Goal: Information Seeking & Learning: Find specific fact

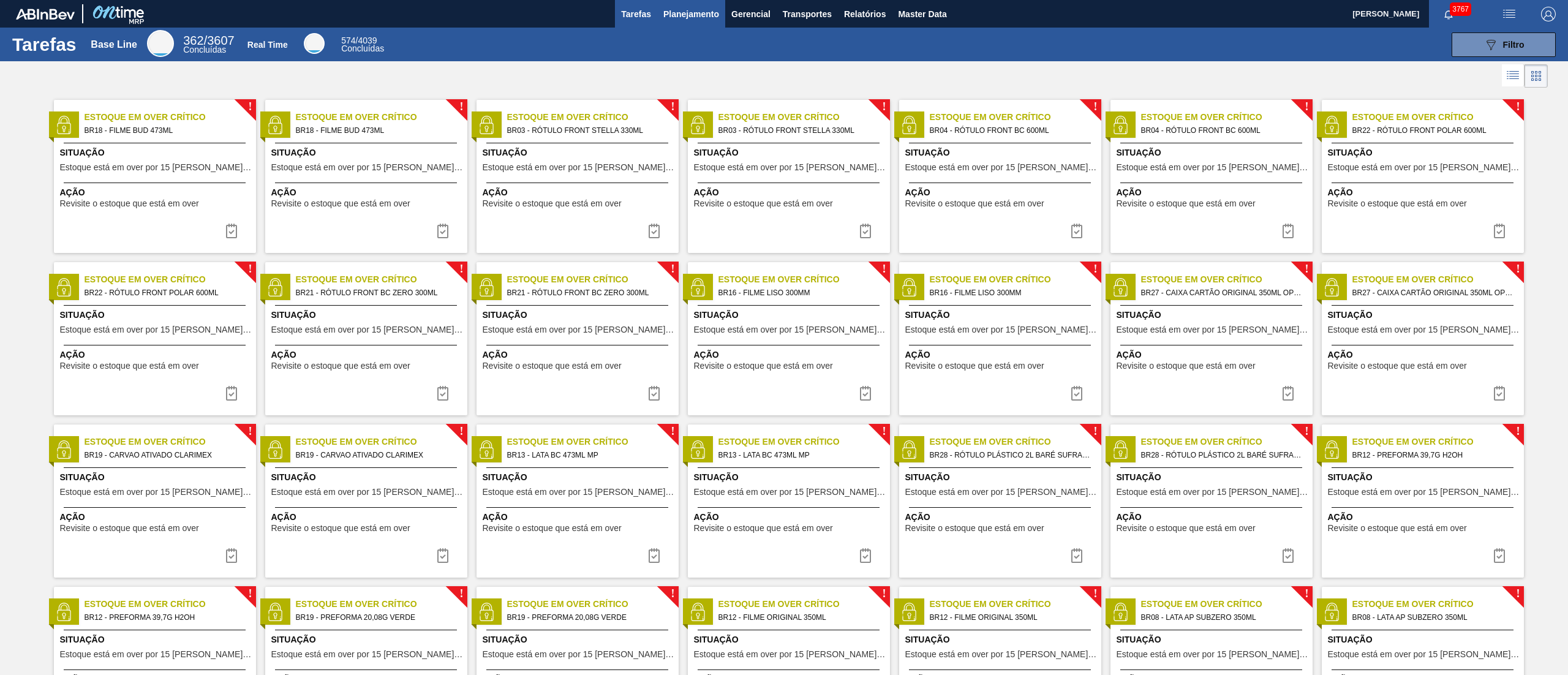
click at [701, 6] on span "Planejamento" at bounding box center [690, 14] width 56 height 14
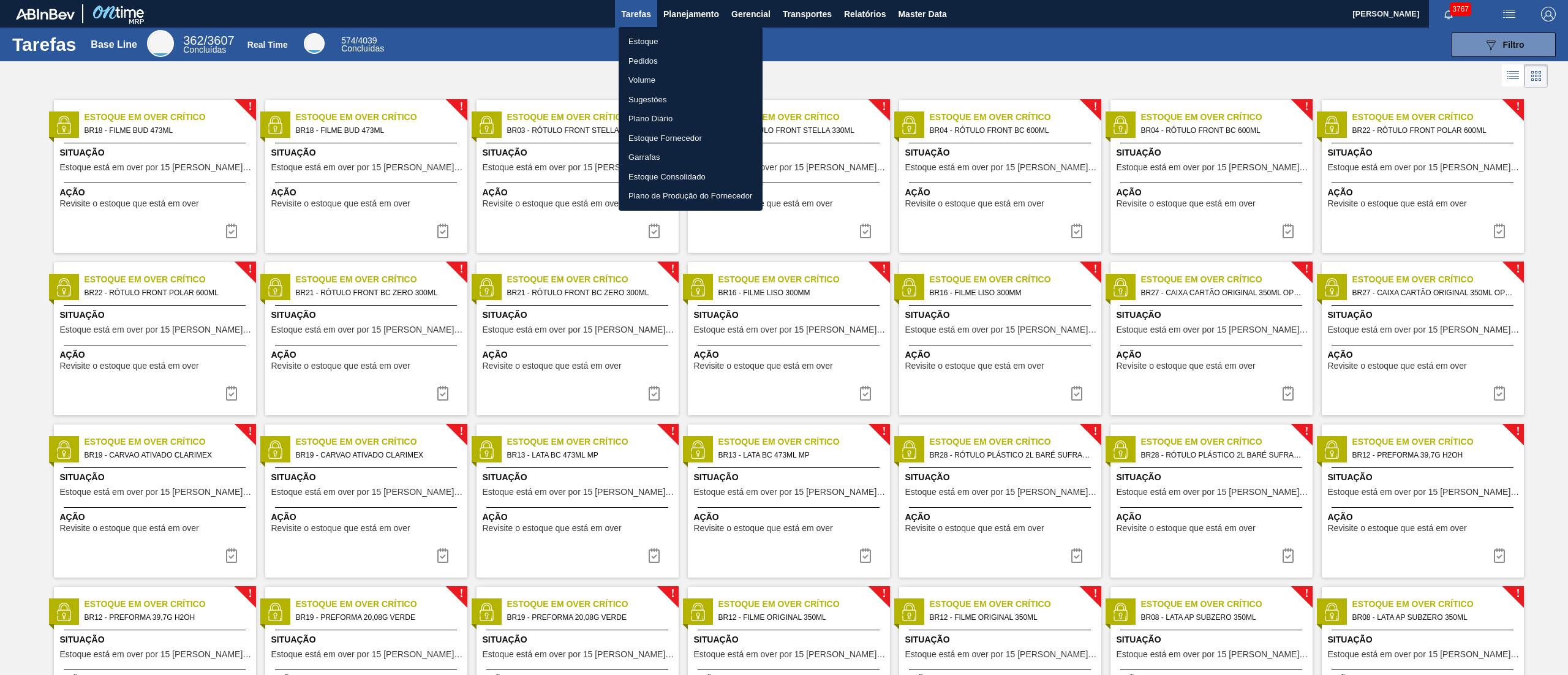
click at [661, 43] on li "Estoque" at bounding box center [690, 42] width 144 height 19
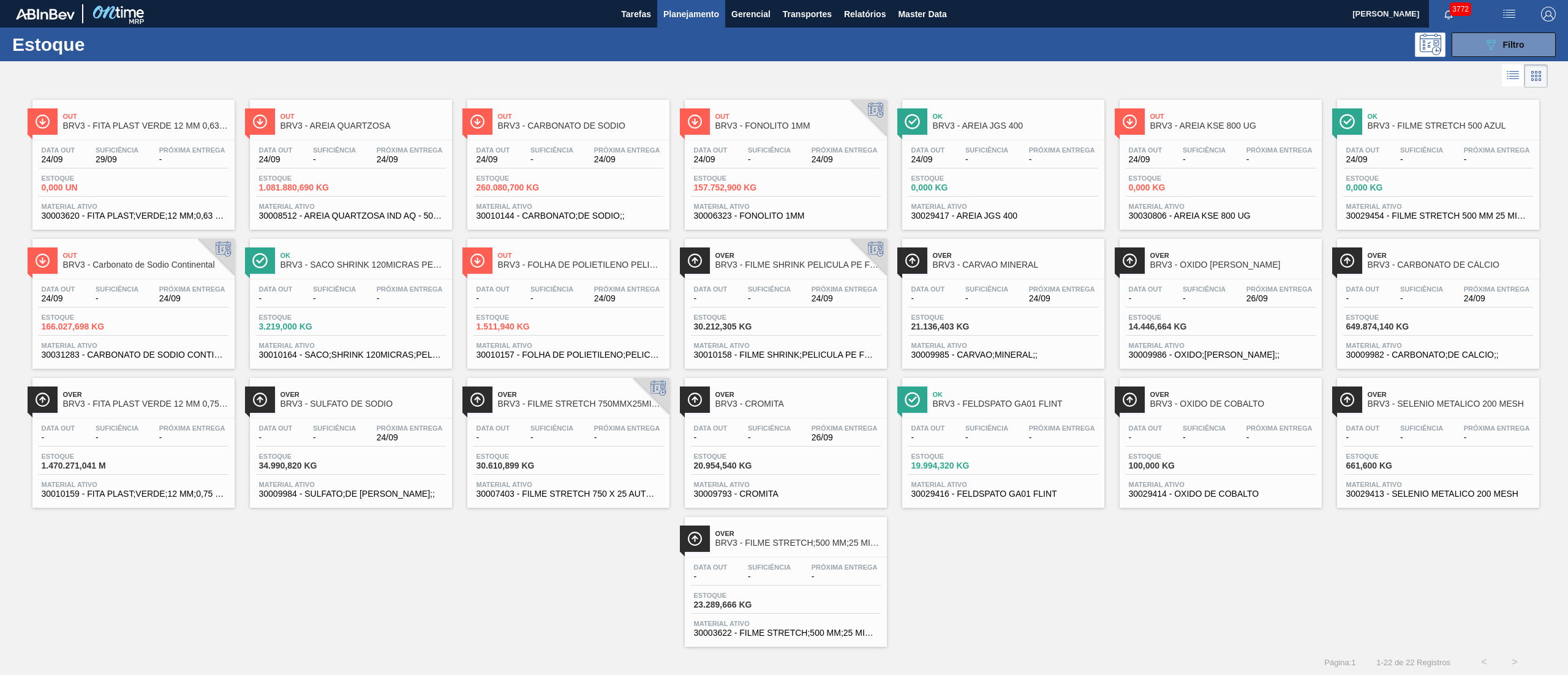
click at [309, 337] on div "Out BRV3 - FITA PLAST VERDE 12 MM 0,63 MM 2000 M Data out 24/09 Suficiência 29/…" at bounding box center [784, 369] width 1568 height 556
click at [488, 56] on div "Estoque 089F7B8B-B2A5-4AFE-B5C0-19BA573D28AC Filtro" at bounding box center [784, 44] width 1568 height 34
click at [784, 14] on span "3772" at bounding box center [1460, 9] width 22 height 14
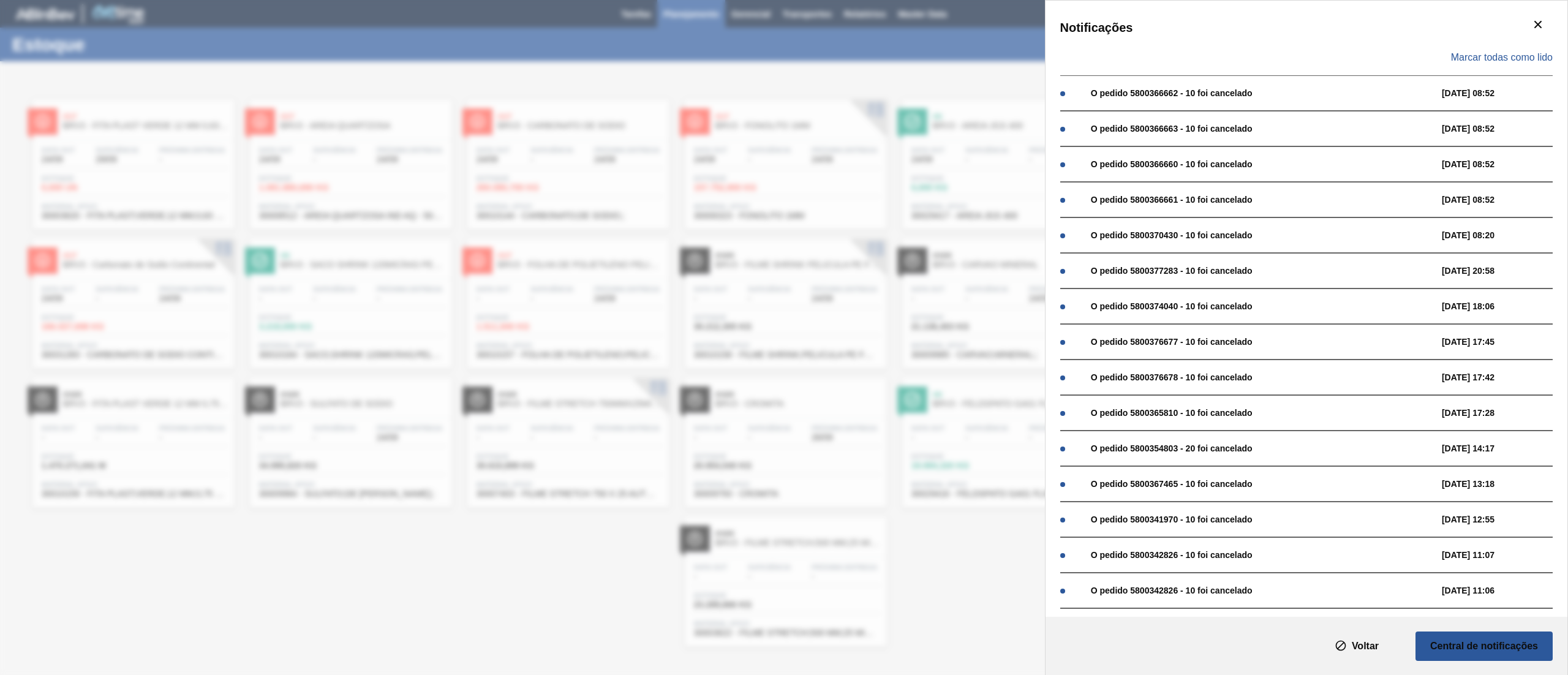
click at [784, 68] on div "Marcar todas como lido" at bounding box center [1305, 57] width 492 height 35
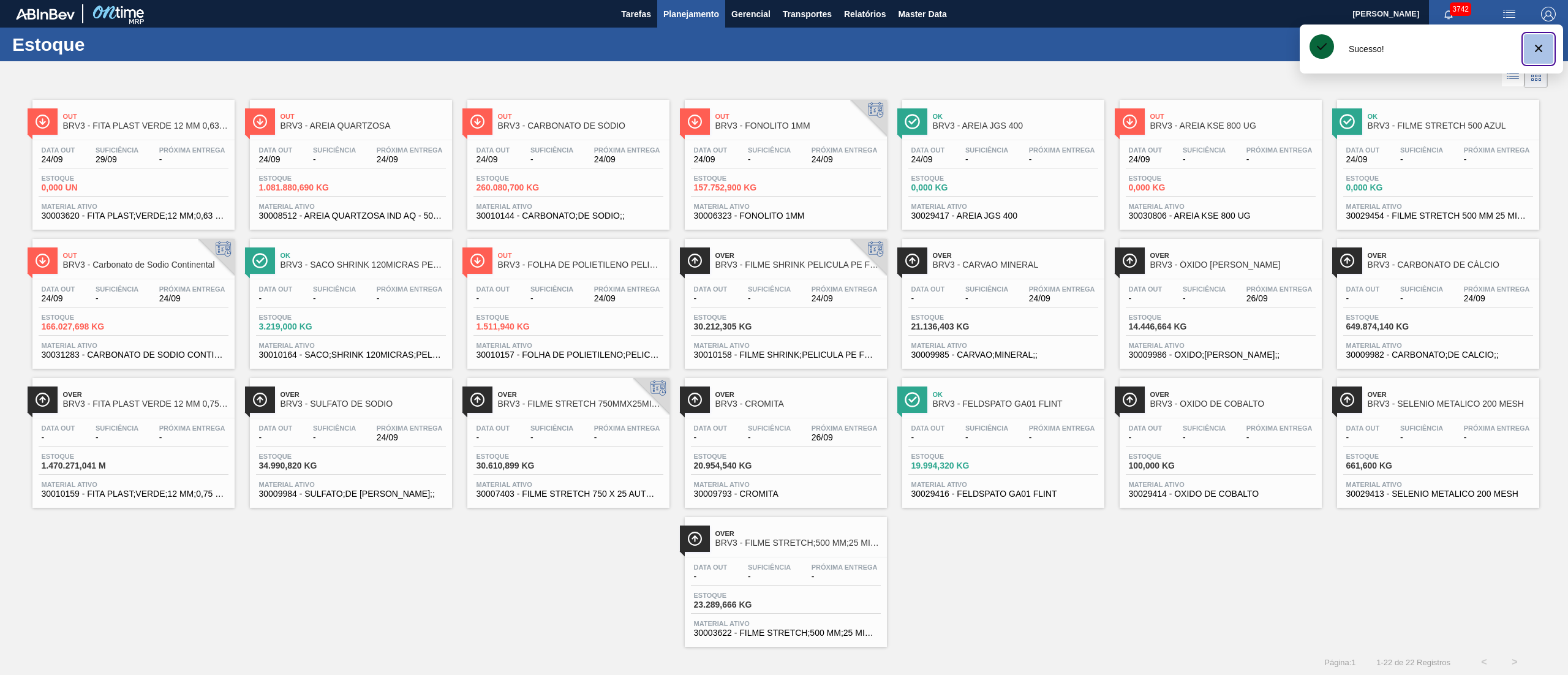
click at [784, 43] on icon "botão de ícone" at bounding box center [1538, 48] width 14 height 14
click at [719, 197] on div "Estoque 157.752,900 KG" at bounding box center [786, 185] width 190 height 22
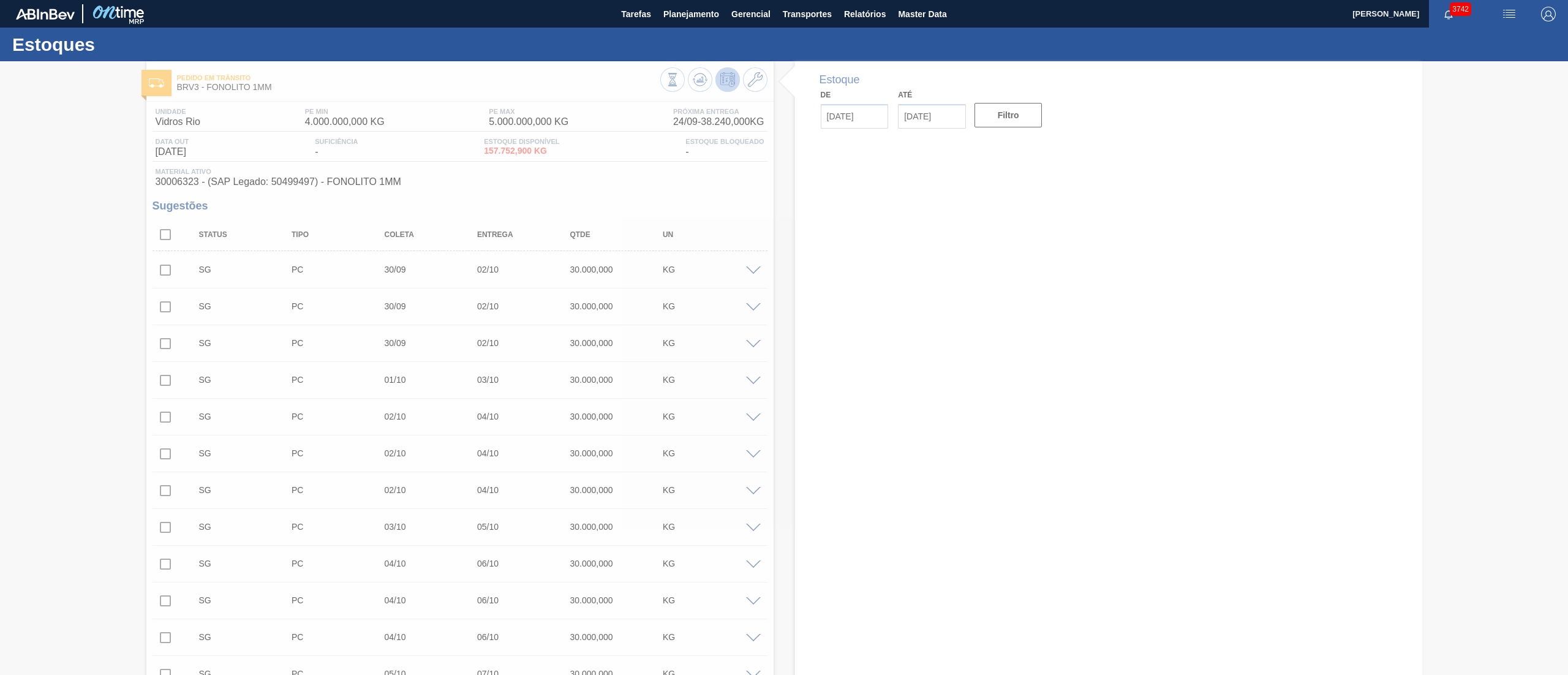
type input "[DATE]"
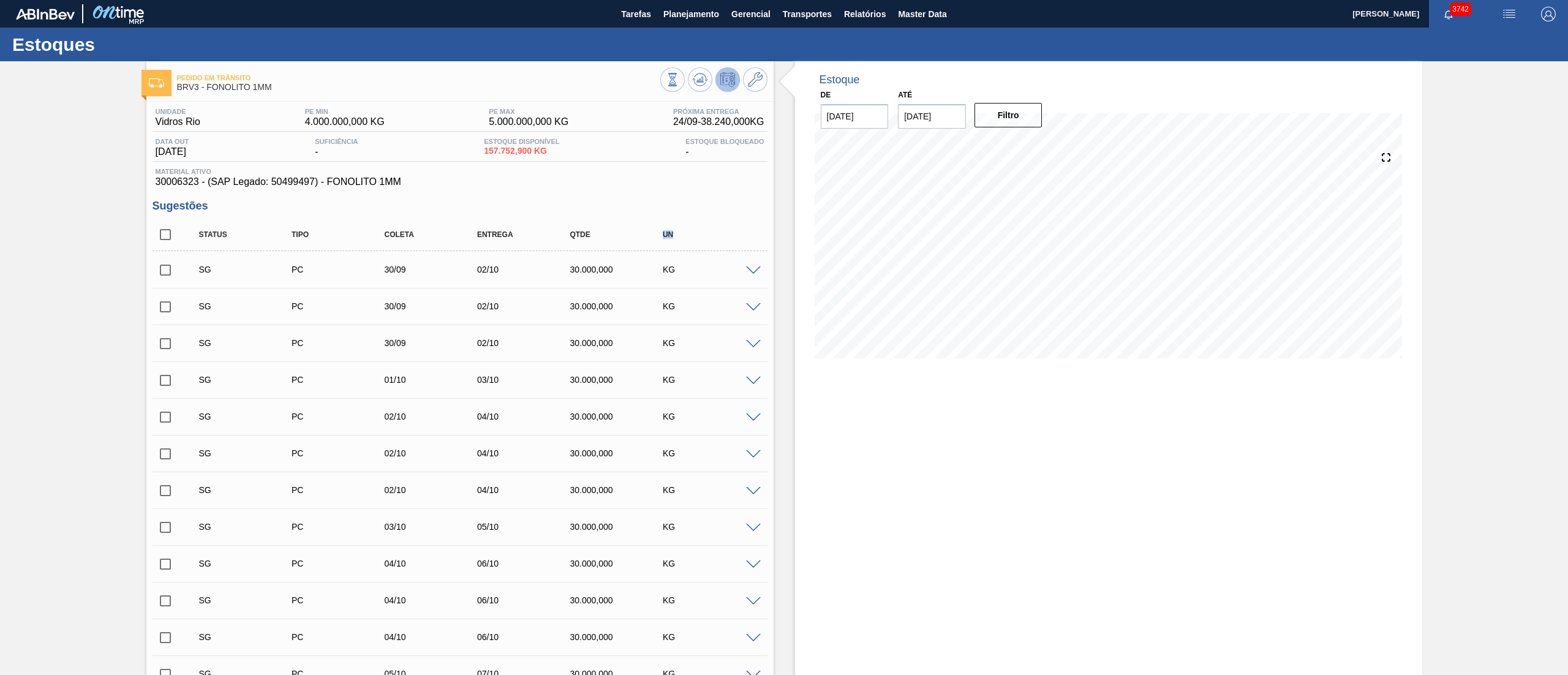
drag, startPoint x: 645, startPoint y: 230, endPoint x: 717, endPoint y: 230, distance: 72.0
click at [717, 230] on div "Status Tipo Coleta Entrega Qtde UN" at bounding box center [469, 234] width 556 height 26
click at [679, 6] on span "Planejamento" at bounding box center [690, 14] width 56 height 14
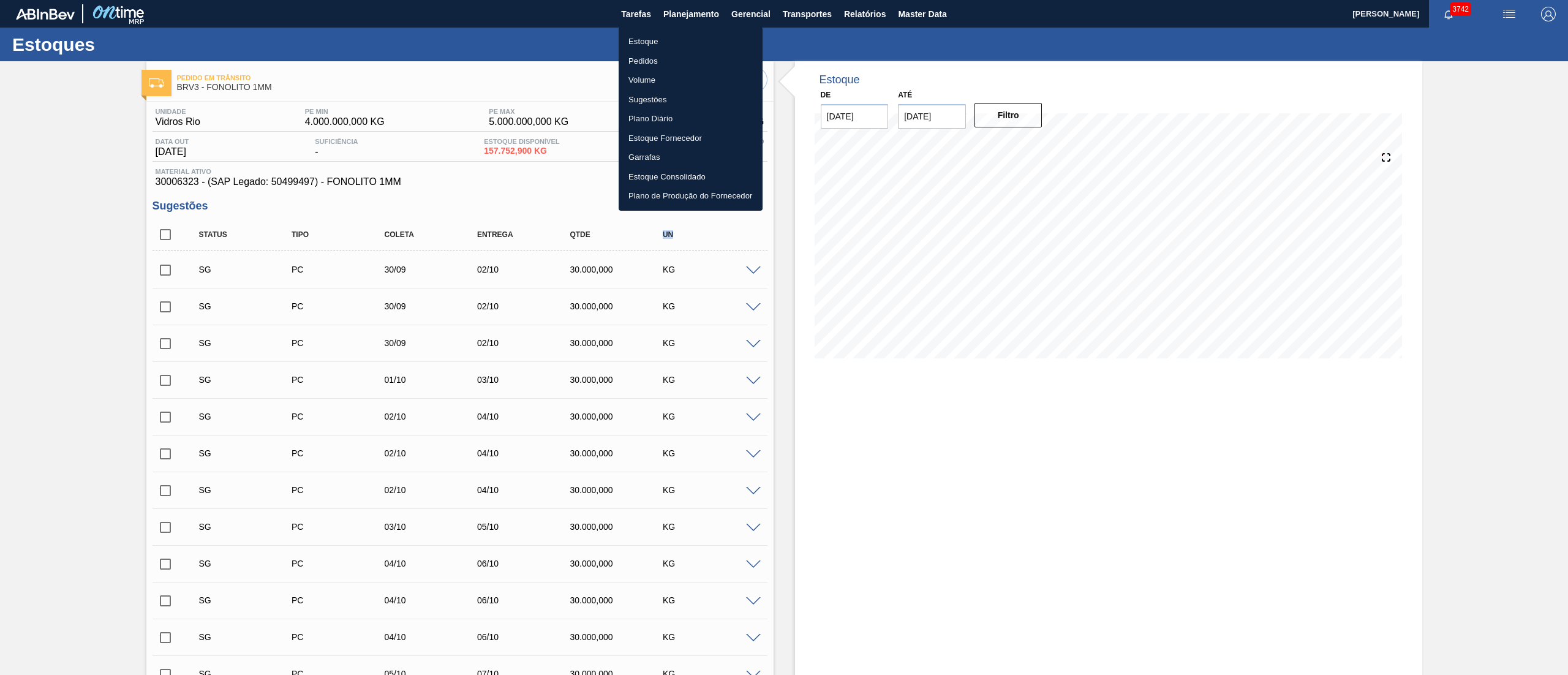
click at [681, 43] on li "Estoque" at bounding box center [690, 42] width 144 height 19
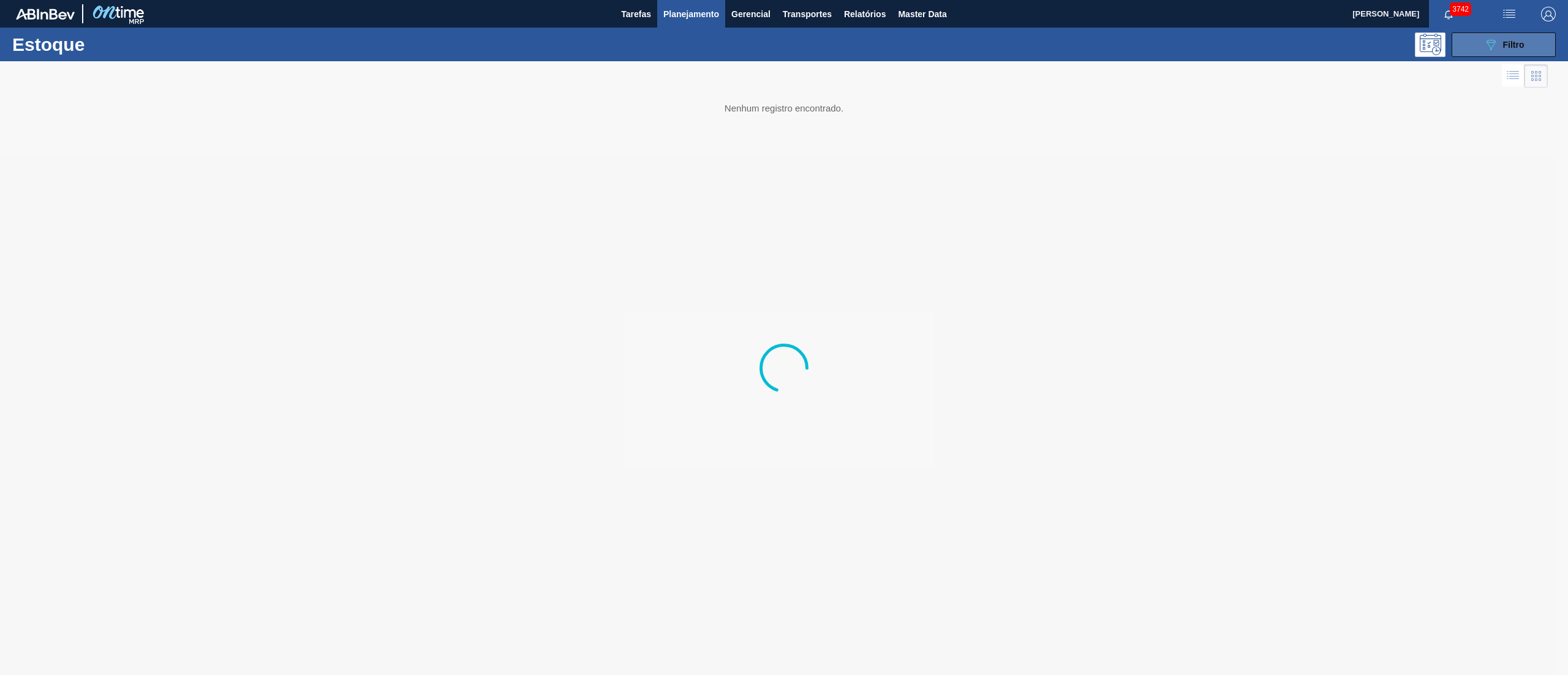
click at [784, 45] on button "089F7B8B-B2A5-4AFE-B5C0-19BA573D28AC Filtro" at bounding box center [1503, 44] width 104 height 24
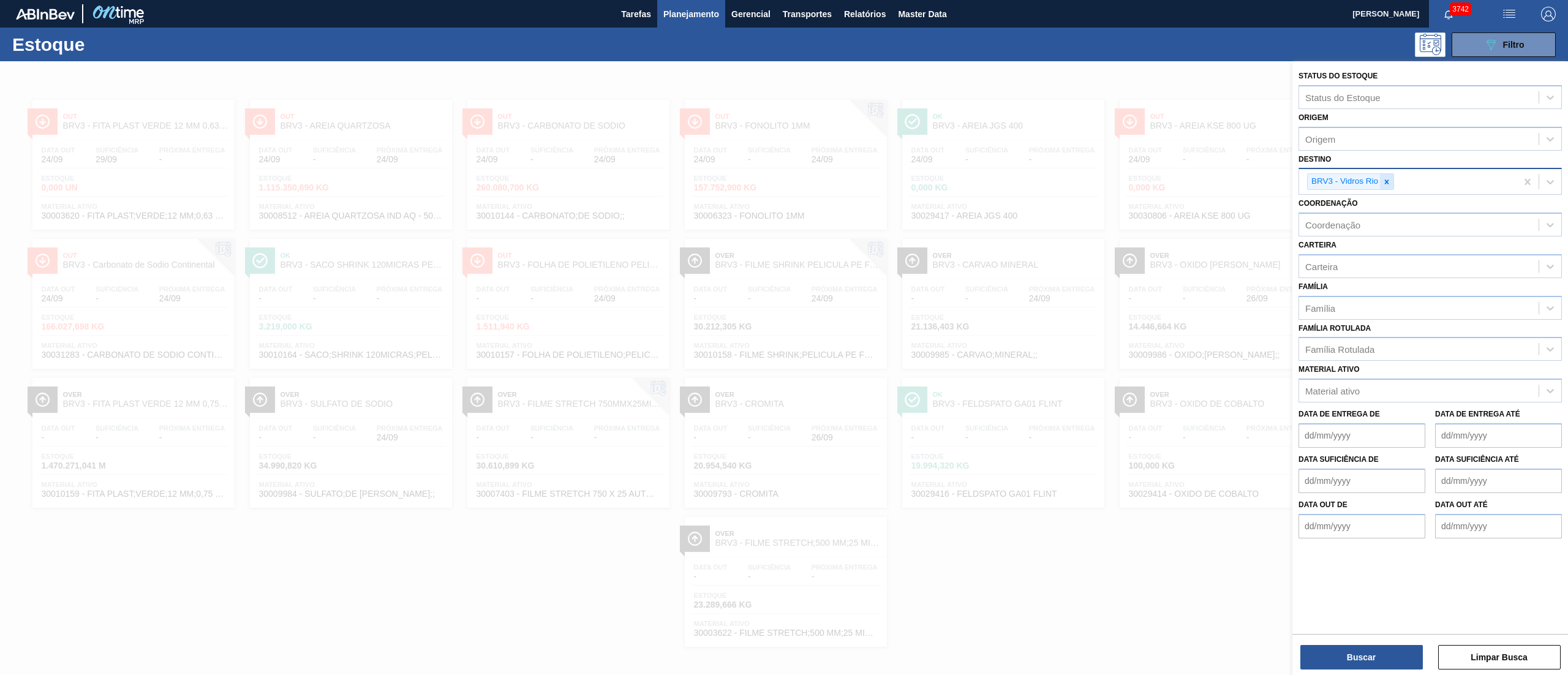
click at [784, 183] on icon at bounding box center [1386, 181] width 4 height 4
type input "v"
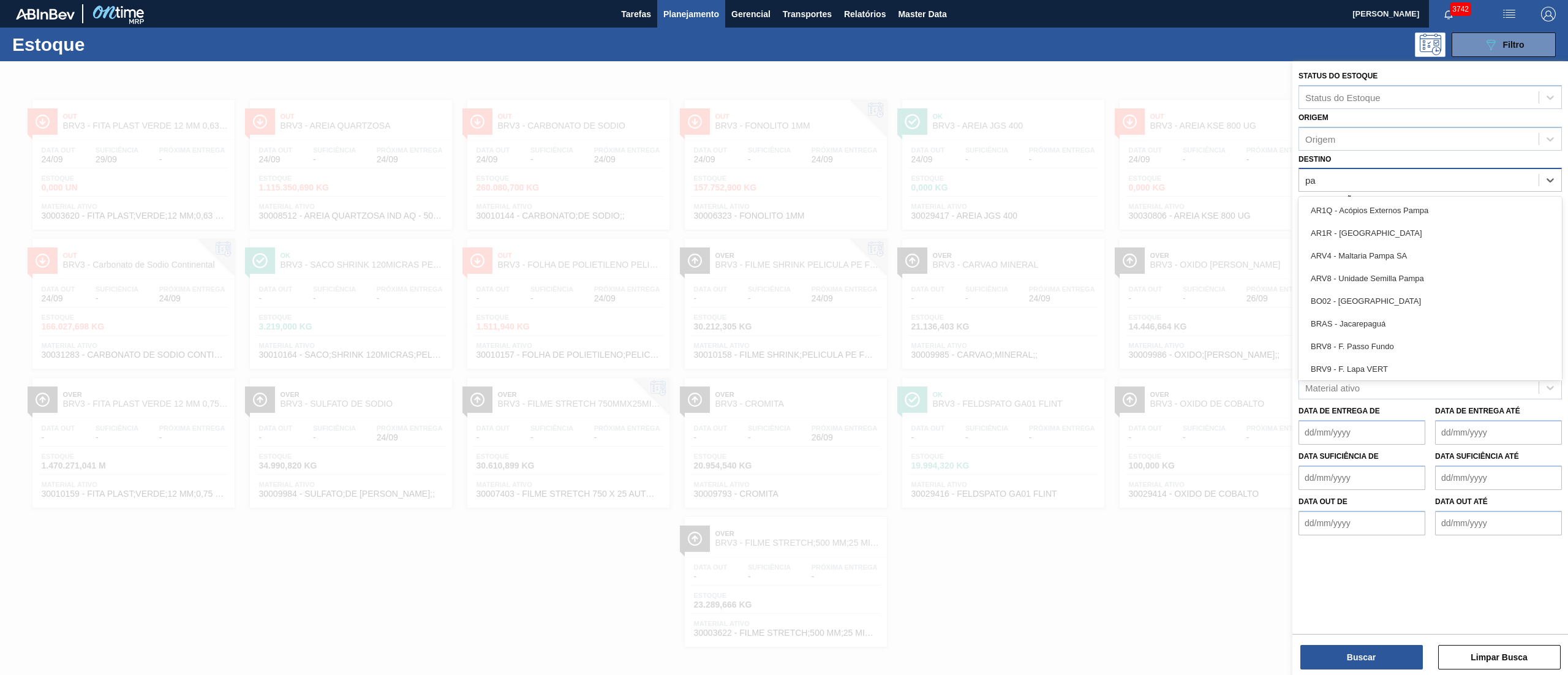
type input "p"
click at [784, 83] on div at bounding box center [784, 399] width 1568 height 675
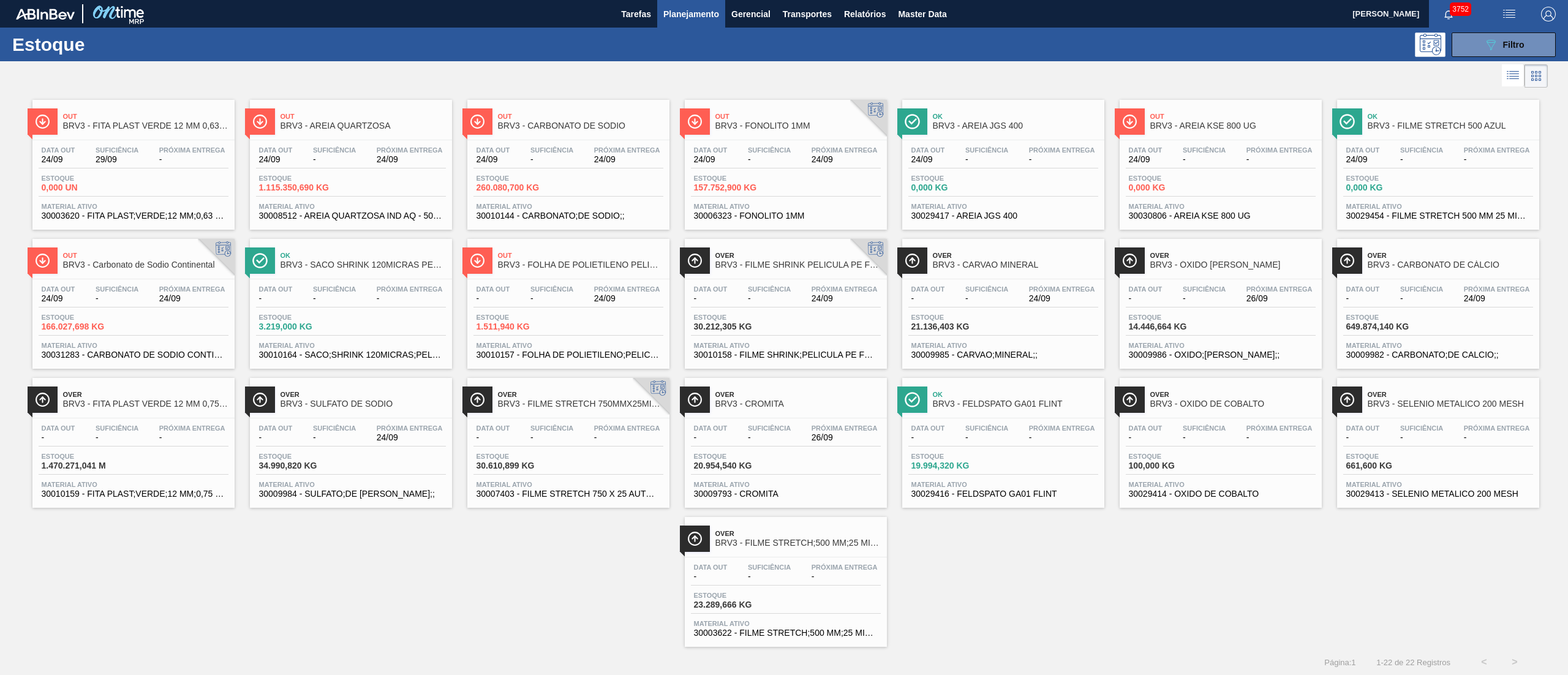
click at [359, 164] on div "Data out 24/09 Suficiência - Próxima Entrega 24/09" at bounding box center [351, 157] width 190 height 22
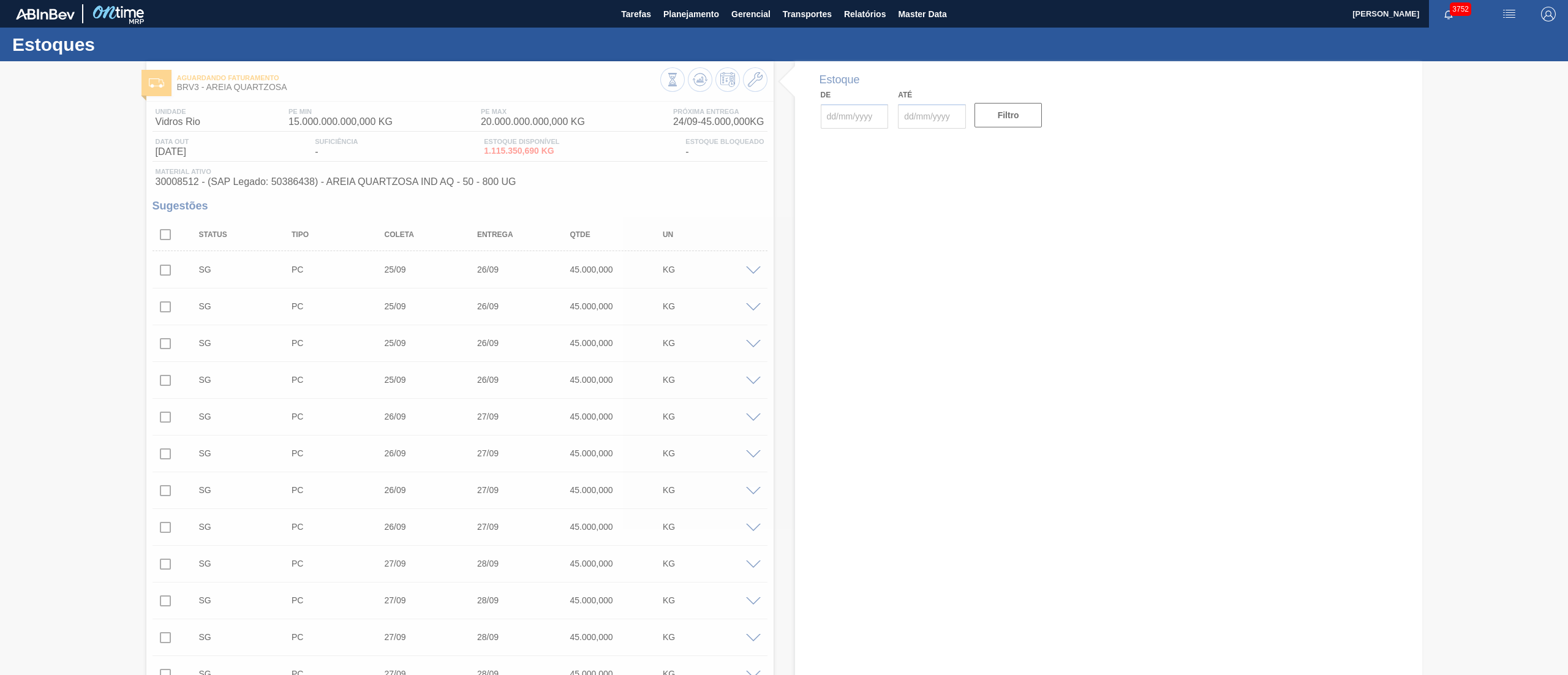
click at [0, 337] on div at bounding box center [784, 368] width 1568 height 614
click div
type input "[DATE]"
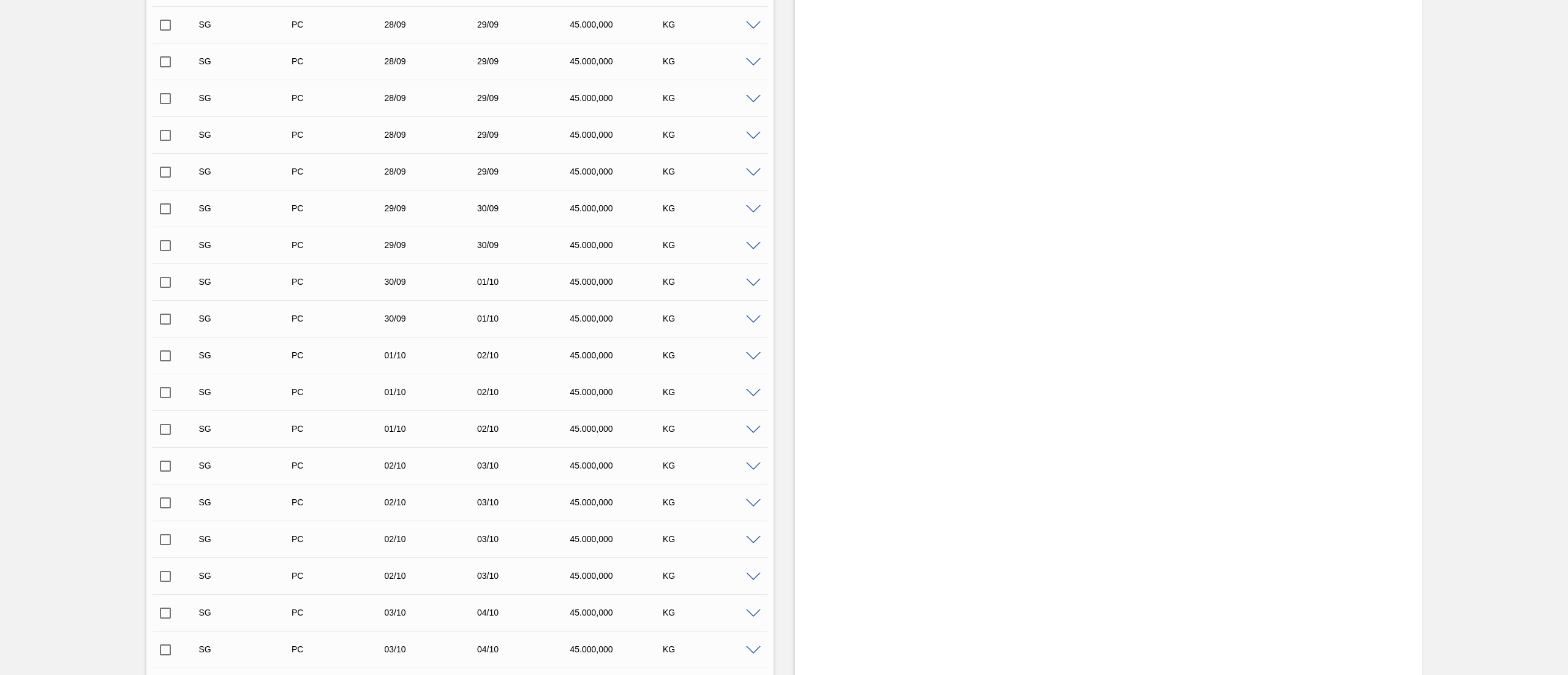
scroll to position [1225, 0]
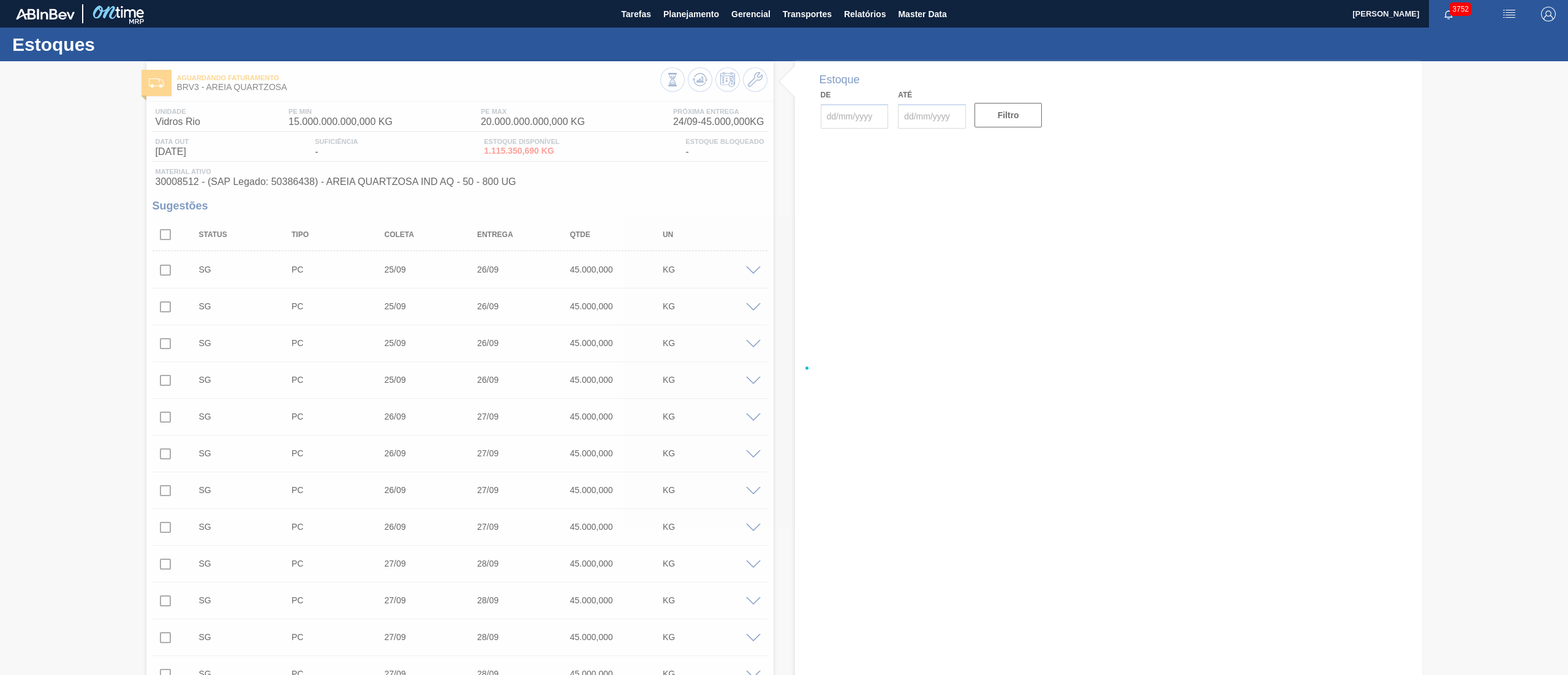
click at [1, 270] on div at bounding box center [784, 368] width 1568 height 614
type input "[DATE]"
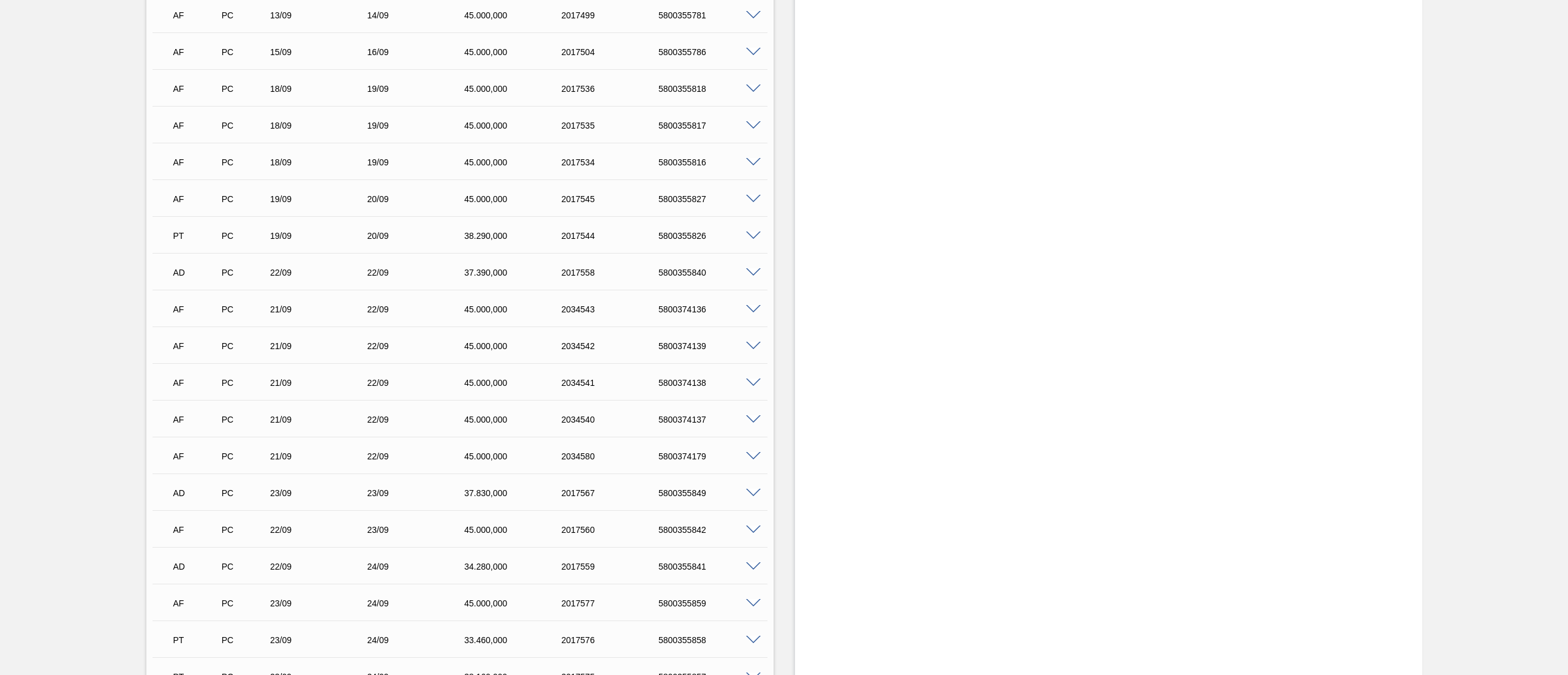
scroll to position [19477, 0]
click at [672, 276] on div "AF PC 21/09 22/09 45.000,000 2034543 5800374136" at bounding box center [456, 269] width 582 height 24
click at [670, 271] on div "5800374136" at bounding box center [711, 271] width 111 height 10
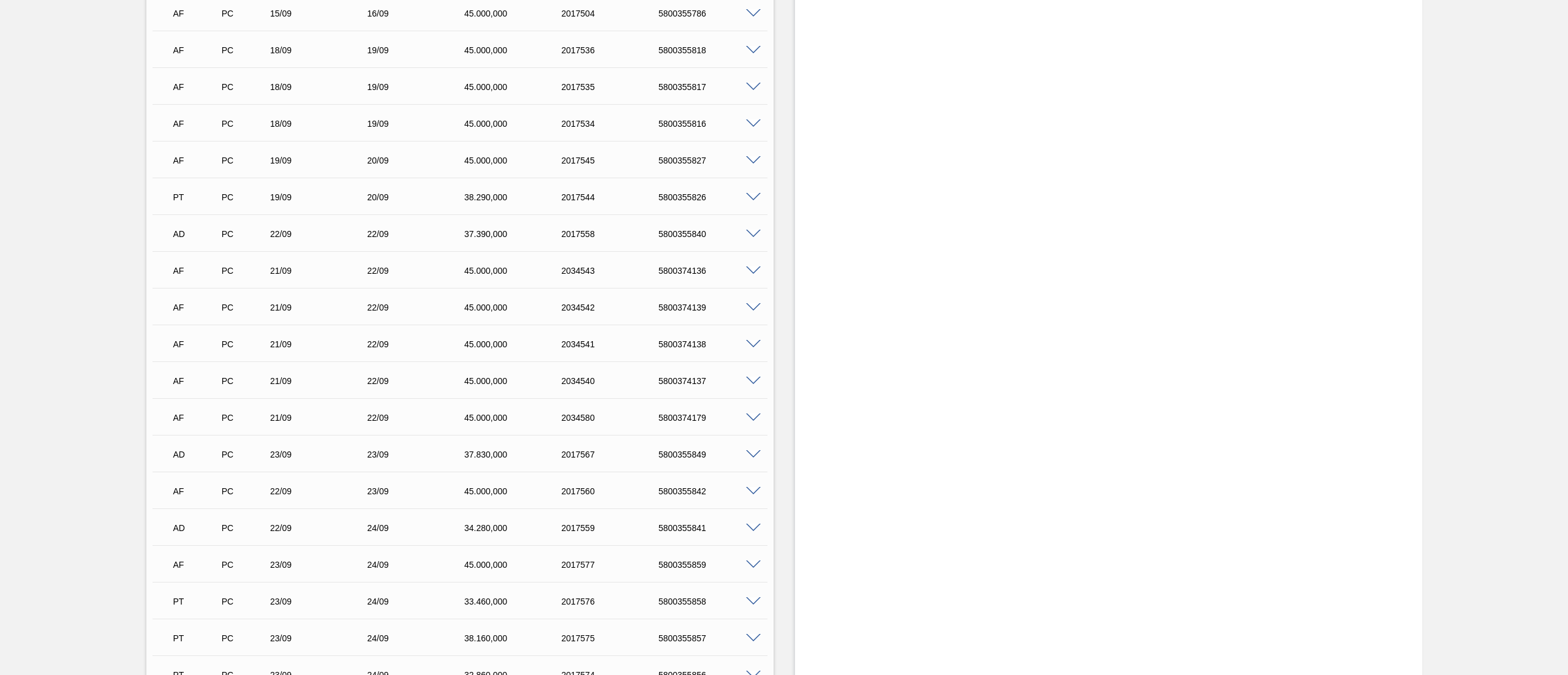
click at [670, 271] on div "5800374136" at bounding box center [711, 271] width 111 height 10
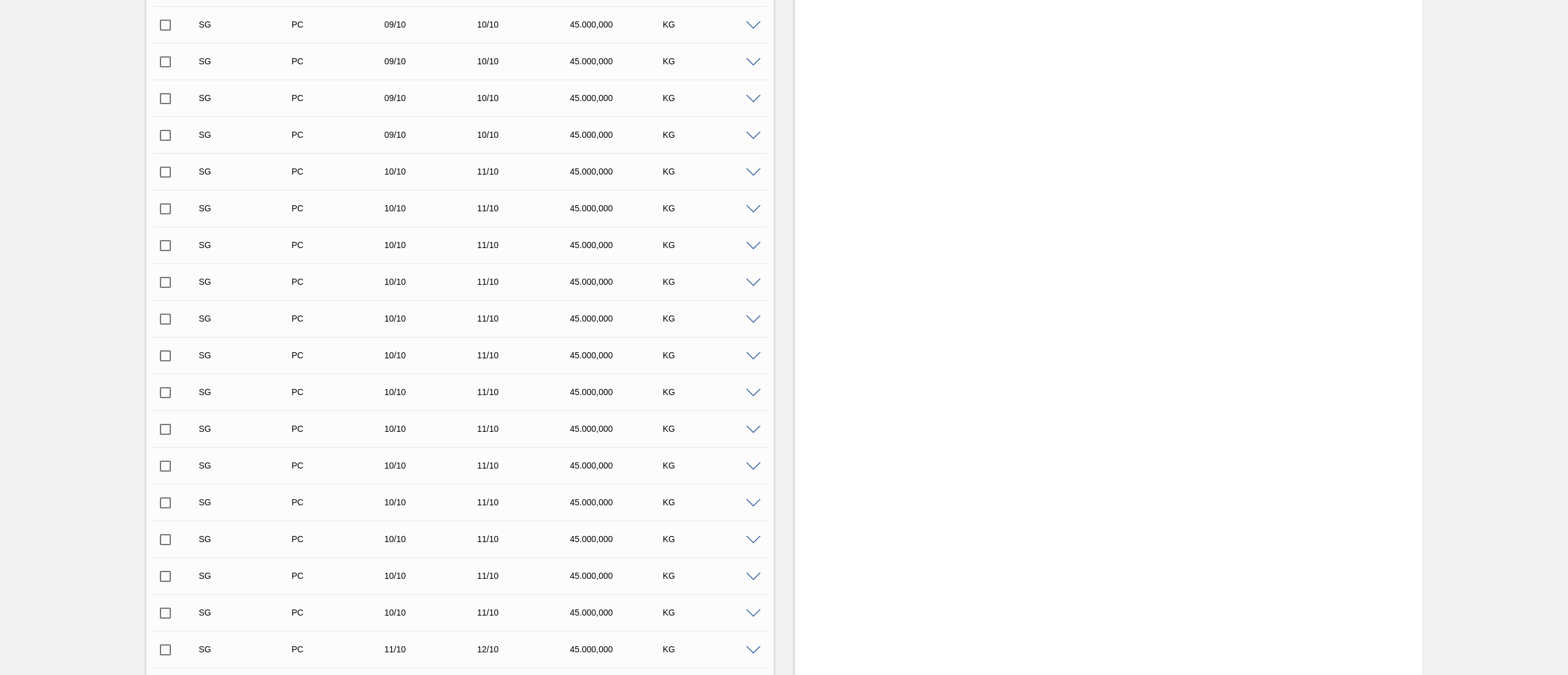
scroll to position [0, 0]
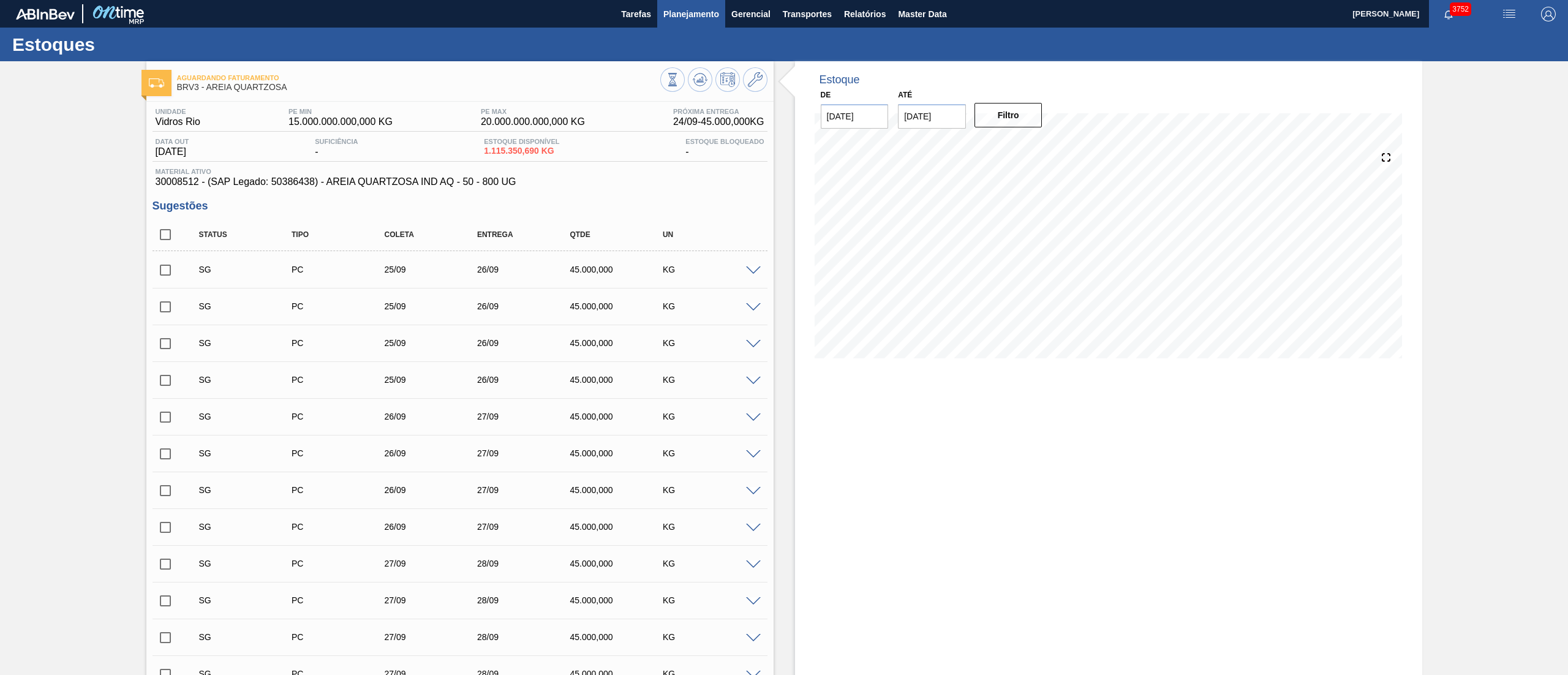
click at [694, 7] on span "Planejamento" at bounding box center [690, 14] width 56 height 14
click at [126, 60] on li "Estoque" at bounding box center [72, 66] width 108 height 11
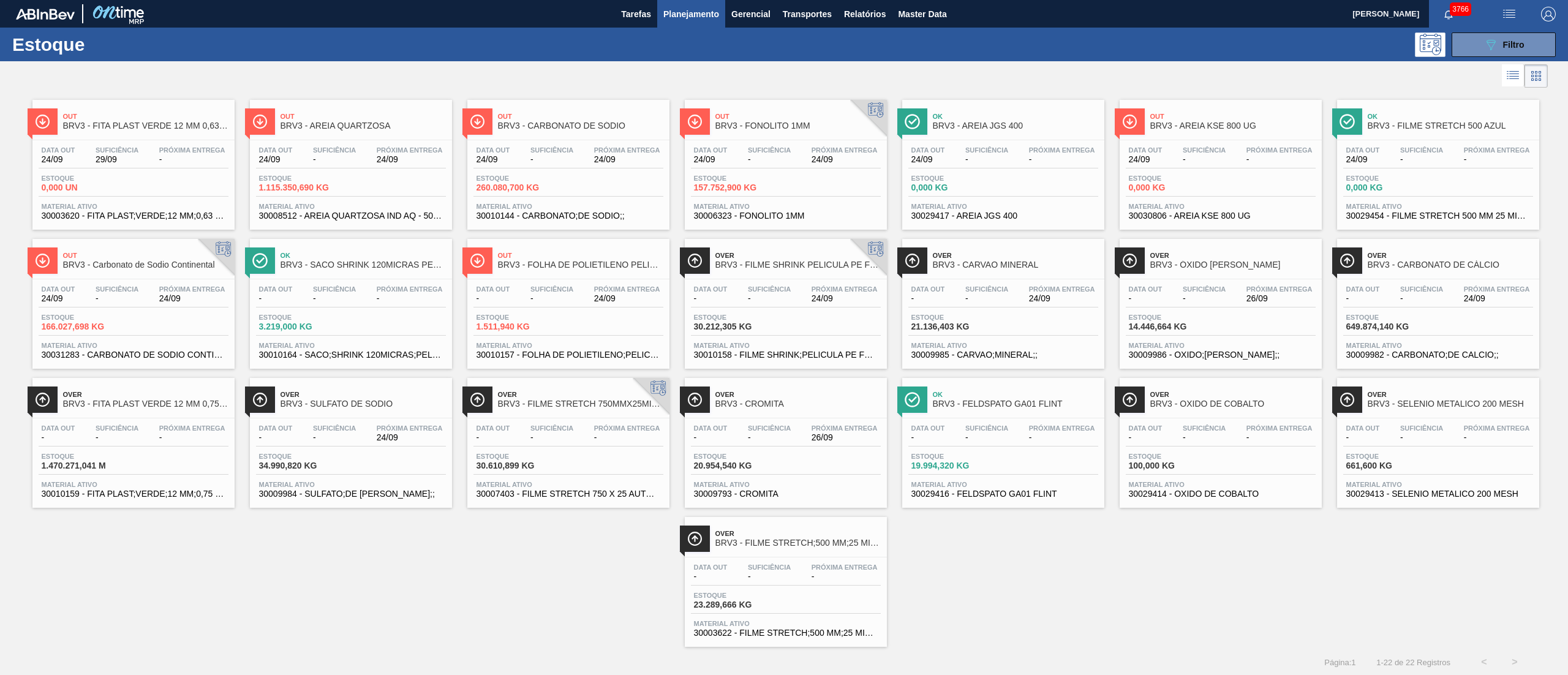
click at [350, 170] on div "Data out 24/09 Suficiência - Próxima Entrega 24/09 Estoque 1.115.350,690 KG Mat…" at bounding box center [350, 181] width 202 height 83
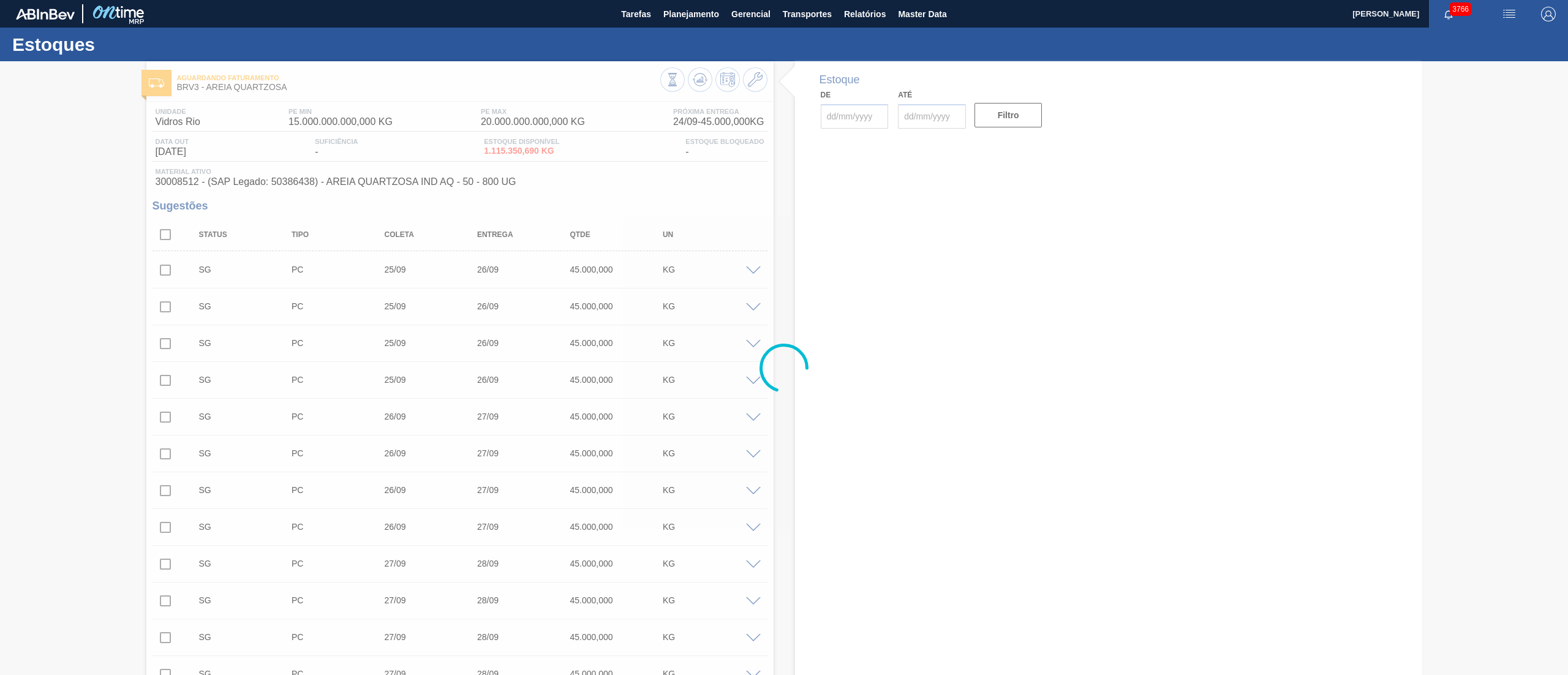
click at [175, 188] on div at bounding box center [784, 368] width 1568 height 614
click at [198, 180] on div at bounding box center [784, 368] width 1568 height 614
type input "[DATE]"
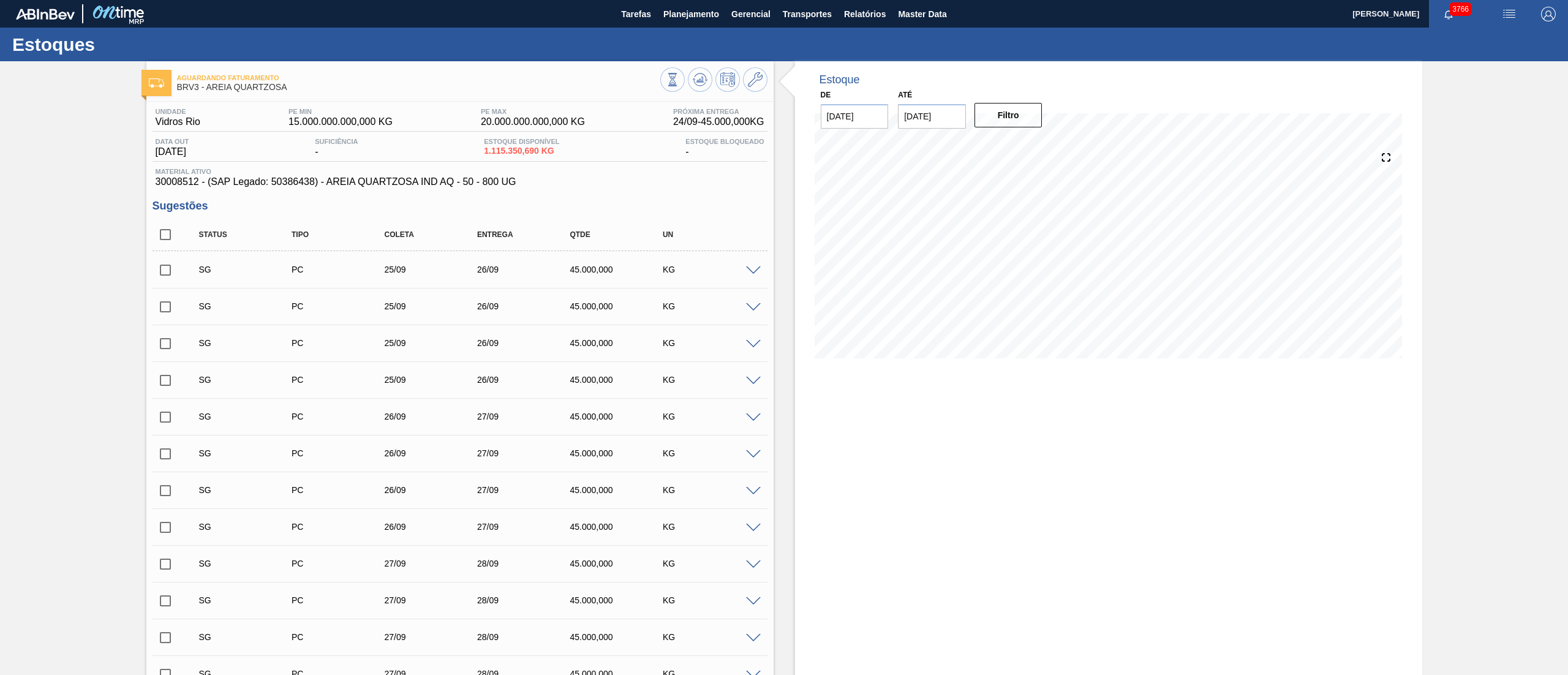
drag, startPoint x: 148, startPoint y: 180, endPoint x: 197, endPoint y: 184, distance: 49.2
copy span "30008512"
